Goal: Task Accomplishment & Management: Use online tool/utility

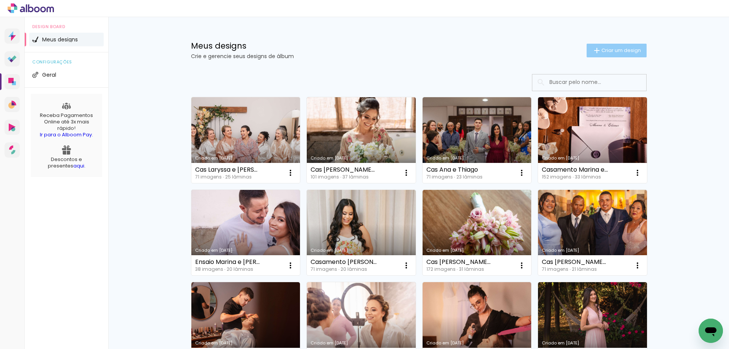
click at [610, 52] on span "Criar um design" at bounding box center [622, 50] width 40 height 5
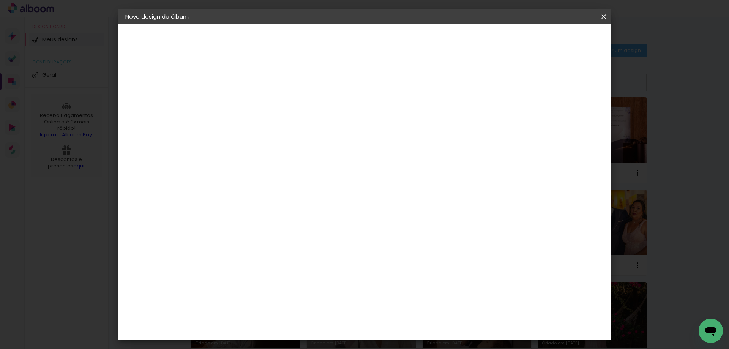
click at [250, 100] on input at bounding box center [250, 102] width 0 height 12
click at [250, 107] on input "Cas Sherlymara e [PERSON_NAME]" at bounding box center [250, 102] width 0 height 12
type input "Cas Sherlymara e [PERSON_NAME]"
type paper-input "Cas Sherlymara e [PERSON_NAME]"
click at [0, 0] on slot "Avançar" at bounding box center [0, 0] width 0 height 0
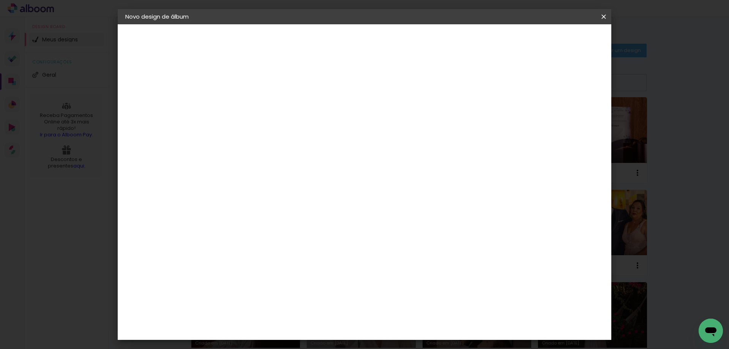
scroll to position [342, 0]
click at [268, 125] on div "Canaan Álbuns" at bounding box center [257, 131] width 24 height 12
click at [0, 0] on slot "Avançar" at bounding box center [0, 0] width 0 height 0
click at [301, 207] on span "25 × 25" at bounding box center [283, 215] width 35 height 16
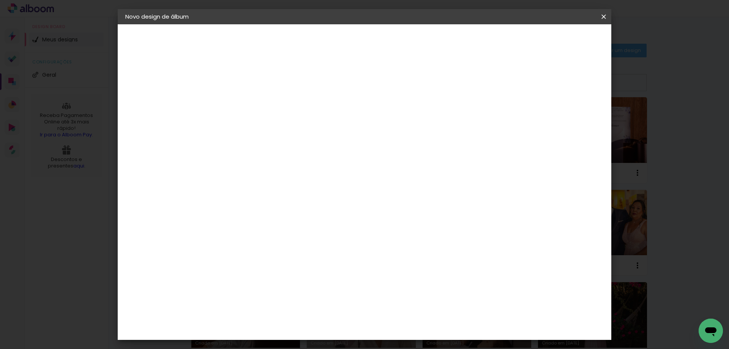
click at [0, 0] on slot "Avançar" at bounding box center [0, 0] width 0 height 0
click at [0, 0] on slot "Mostrar sangria" at bounding box center [0, 0] width 0 height 0
type paper-checkbox "on"
click at [557, 40] on span "Iniciar design" at bounding box center [539, 40] width 35 height 5
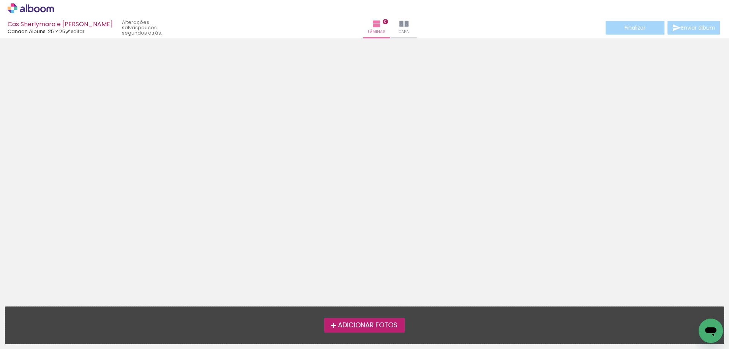
click at [352, 326] on span "Adicionar Fotos" at bounding box center [368, 325] width 60 height 7
click at [0, 0] on input "file" at bounding box center [0, 0] width 0 height 0
